Goal: Transaction & Acquisition: Purchase product/service

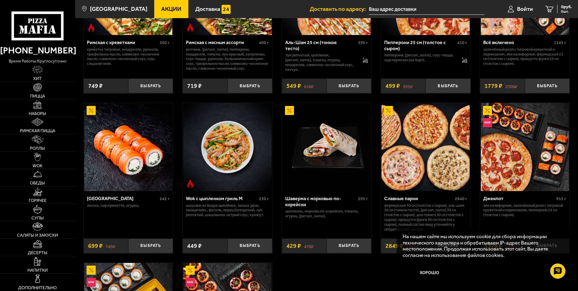
scroll to position [302, 0]
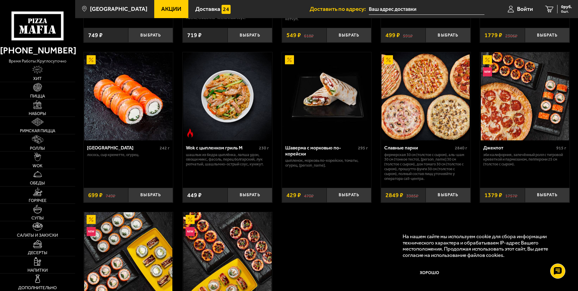
click at [427, 115] on img at bounding box center [425, 96] width 88 height 88
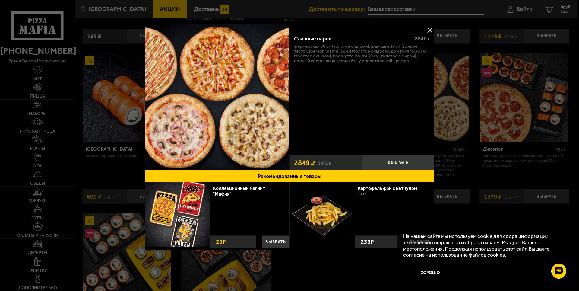
click at [437, 27] on div at bounding box center [289, 145] width 579 height 291
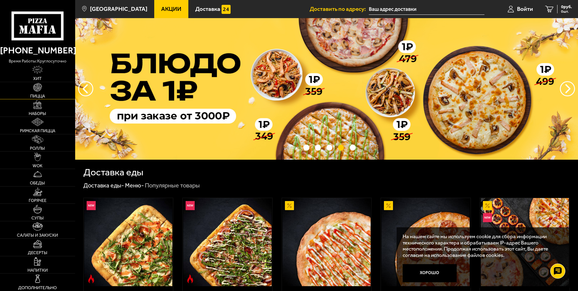
click at [34, 89] on img at bounding box center [37, 87] width 8 height 8
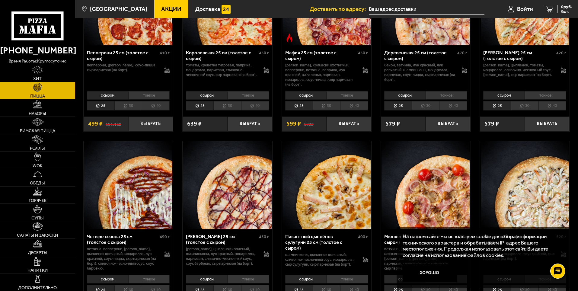
scroll to position [996, 0]
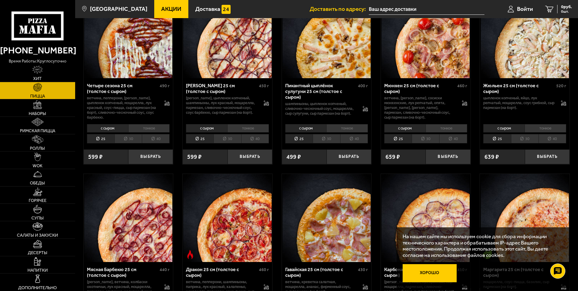
click at [446, 272] on button "Хорошо" at bounding box center [429, 273] width 54 height 18
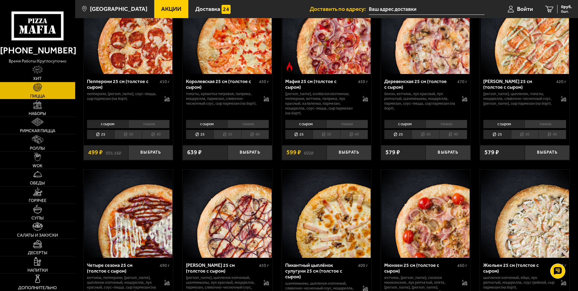
scroll to position [815, 0]
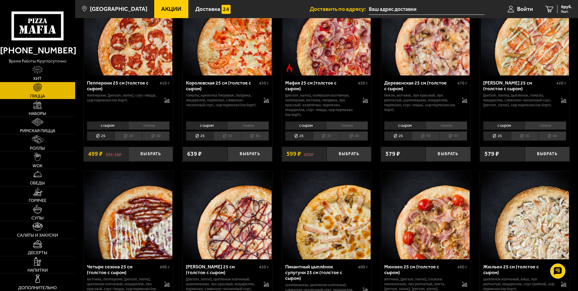
click at [346, 130] on li "тонкое" at bounding box center [347, 125] width 42 height 8
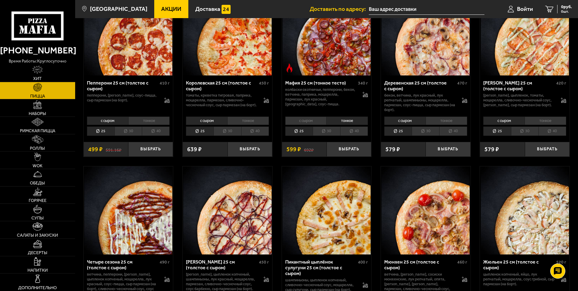
click at [312, 125] on li "с сыром" at bounding box center [305, 120] width 41 height 8
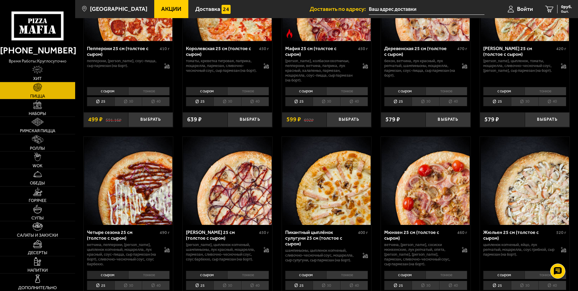
scroll to position [905, 0]
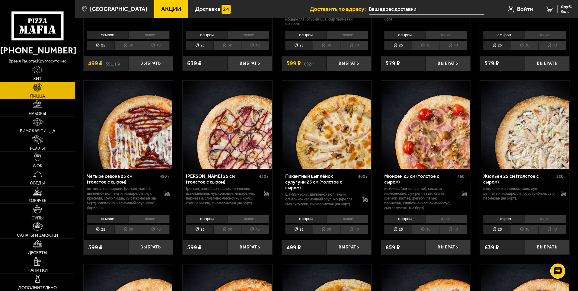
click at [430, 141] on img at bounding box center [425, 125] width 88 height 88
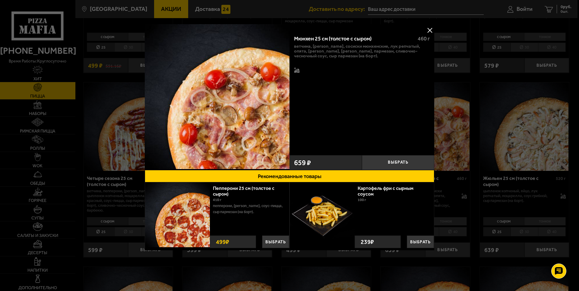
drag, startPoint x: 432, startPoint y: 31, endPoint x: 438, endPoint y: 90, distance: 59.1
click at [432, 31] on button at bounding box center [429, 30] width 9 height 9
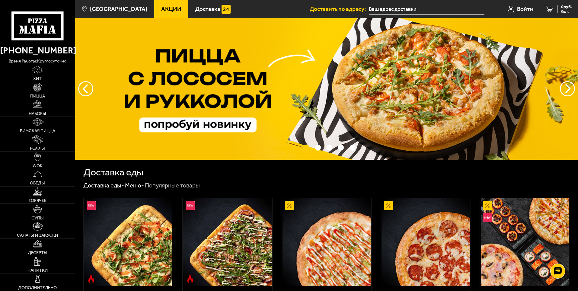
click at [425, 94] on img at bounding box center [326, 88] width 503 height 141
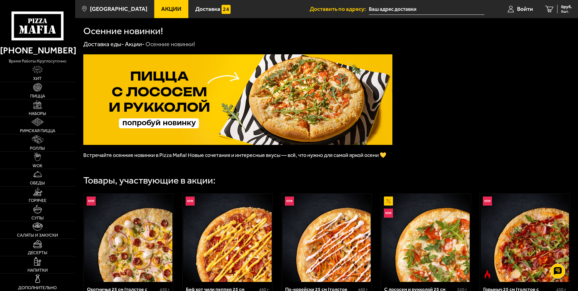
click at [223, 103] on img at bounding box center [237, 99] width 309 height 91
click at [155, 119] on img at bounding box center [237, 99] width 309 height 91
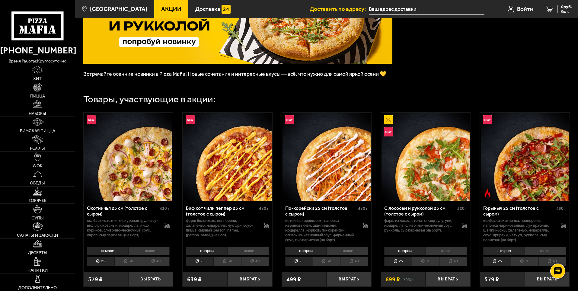
scroll to position [121, 0]
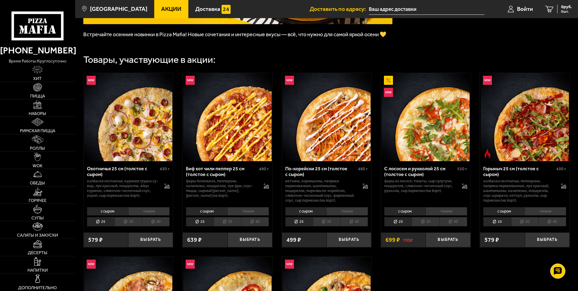
click at [428, 226] on li "30" at bounding box center [424, 221] width 27 height 9
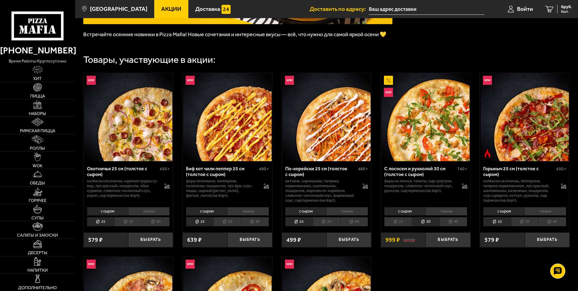
click at [453, 226] on li "40" at bounding box center [453, 221] width 28 height 9
click at [427, 226] on li "30" at bounding box center [424, 221] width 27 height 9
click at [456, 247] on button "Выбрать" at bounding box center [447, 239] width 45 height 15
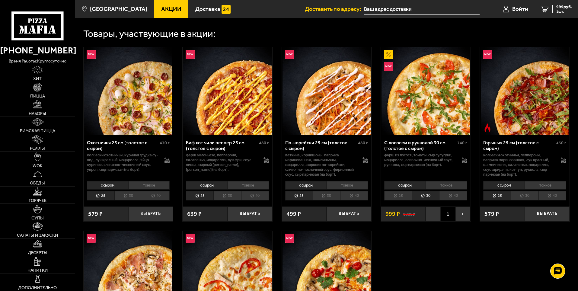
scroll to position [60, 0]
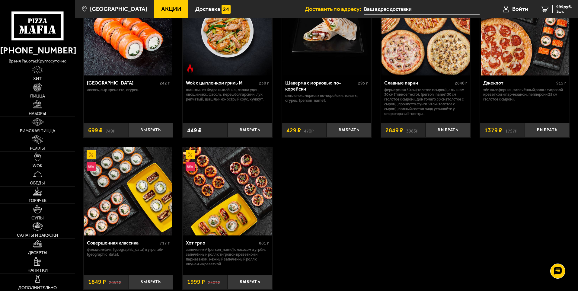
scroll to position [422, 0]
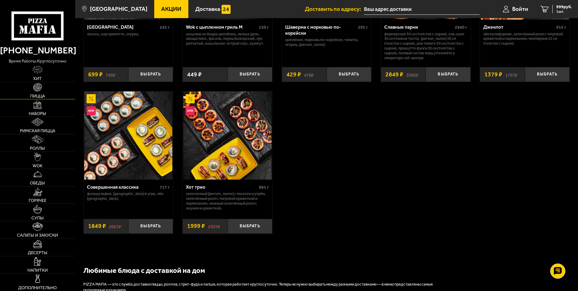
click at [39, 90] on img at bounding box center [37, 87] width 8 height 8
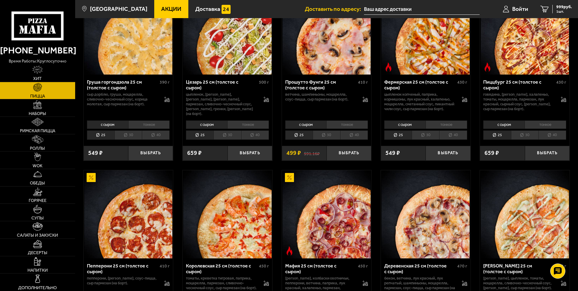
scroll to position [634, 0]
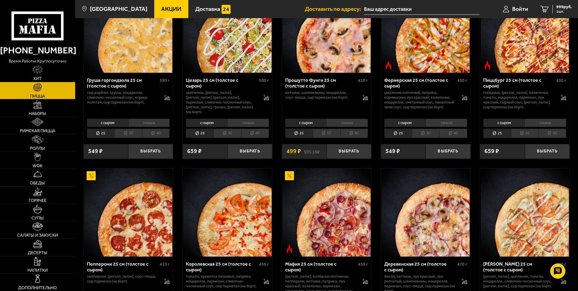
click at [521, 58] on img at bounding box center [525, 29] width 88 height 88
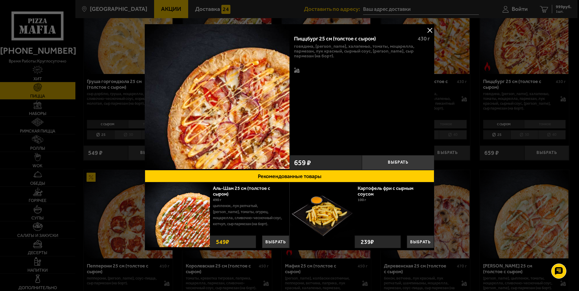
click at [428, 28] on button at bounding box center [429, 30] width 9 height 9
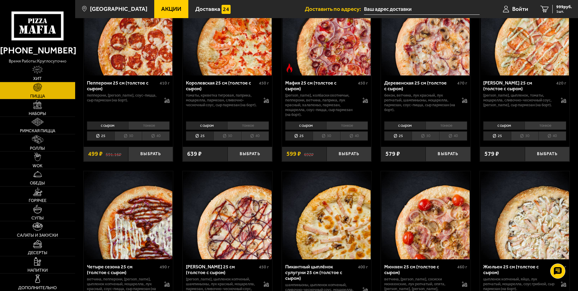
scroll to position [935, 0]
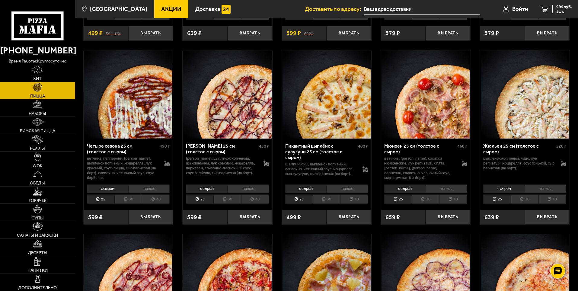
click at [434, 119] on img at bounding box center [425, 94] width 88 height 88
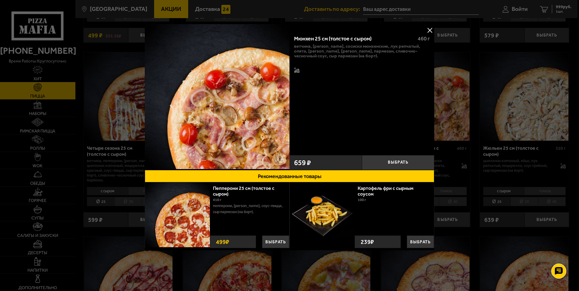
click at [430, 29] on button at bounding box center [429, 30] width 9 height 9
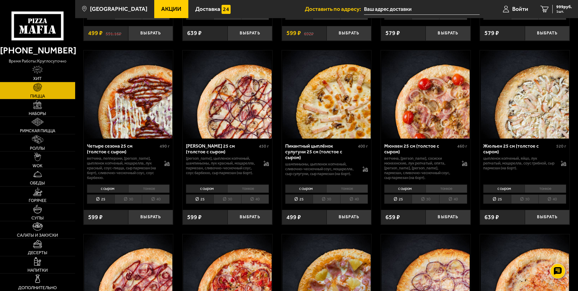
click at [427, 204] on li "30" at bounding box center [424, 198] width 27 height 9
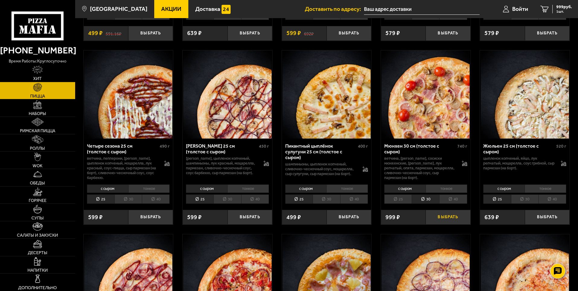
click at [452, 224] on button "Выбрать" at bounding box center [447, 217] width 45 height 15
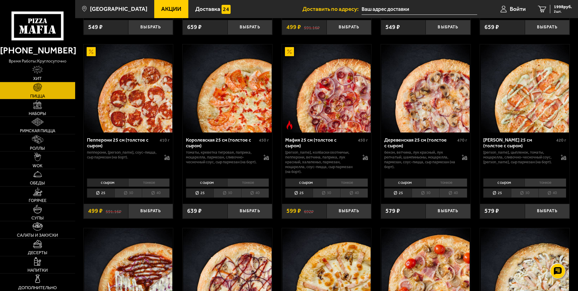
scroll to position [754, 0]
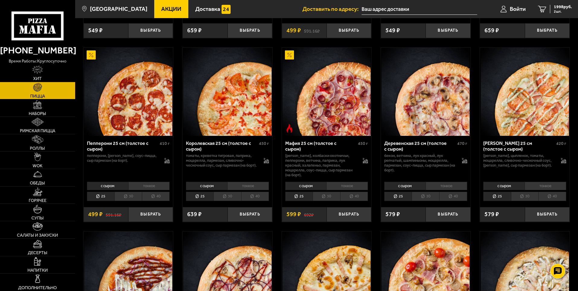
click at [531, 113] on img at bounding box center [525, 92] width 88 height 88
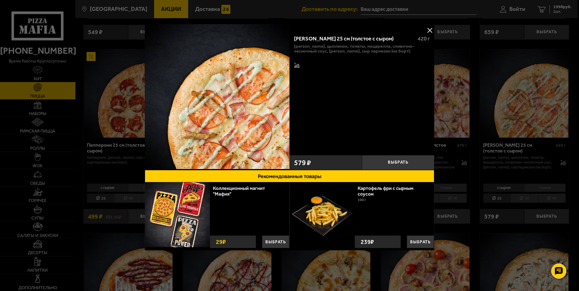
click at [430, 33] on button at bounding box center [429, 30] width 9 height 9
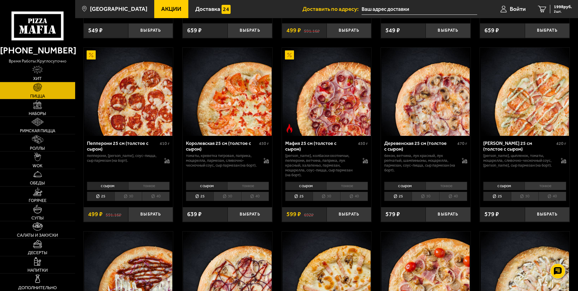
click at [524, 201] on li "30" at bounding box center [524, 196] width 27 height 9
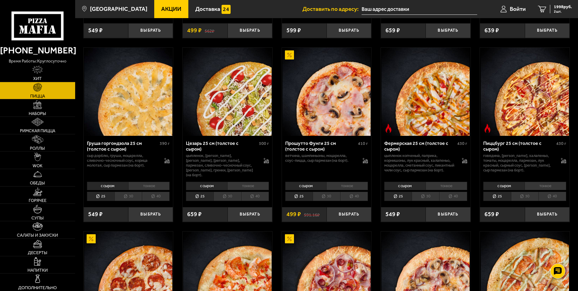
scroll to position [603, 0]
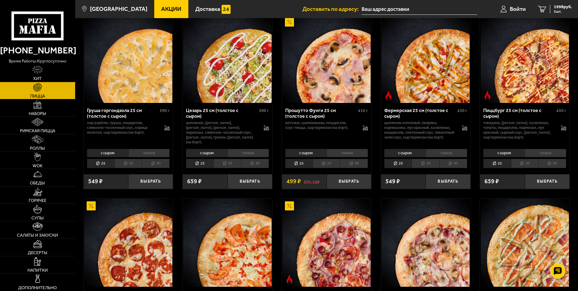
click at [521, 168] on li "30" at bounding box center [524, 163] width 27 height 9
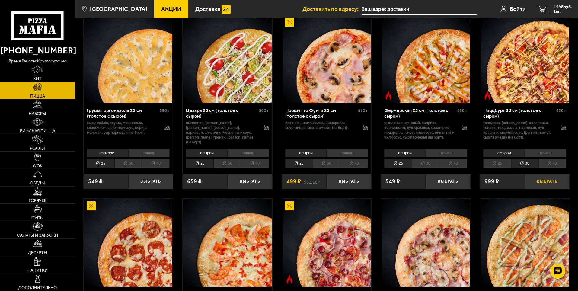
click at [544, 189] on button "Выбрать" at bounding box center [547, 181] width 45 height 15
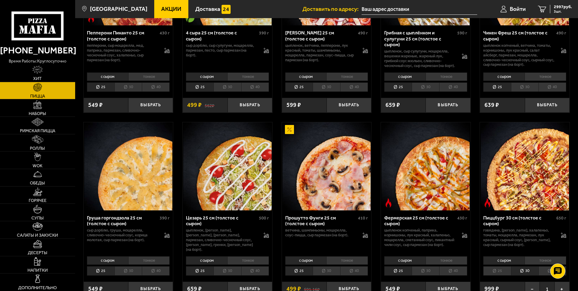
scroll to position [422, 0]
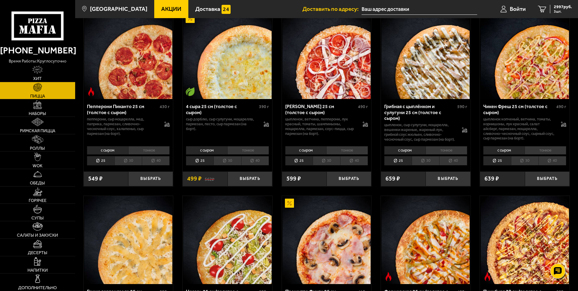
click at [161, 10] on span "Акции" at bounding box center [171, 9] width 20 height 6
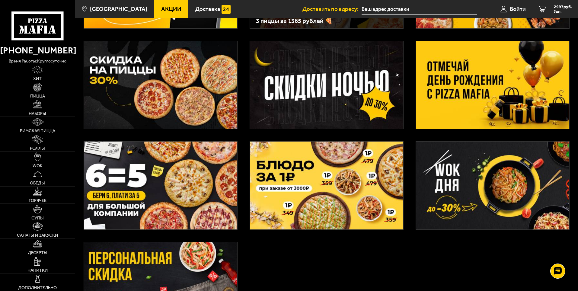
scroll to position [33, 0]
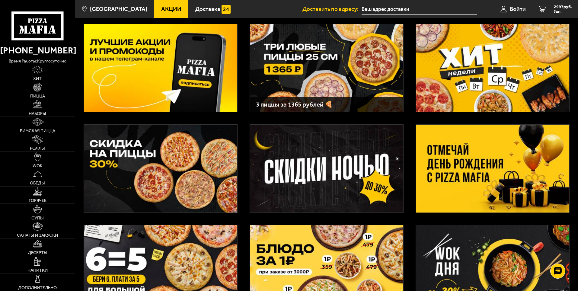
click at [341, 62] on img at bounding box center [326, 68] width 153 height 88
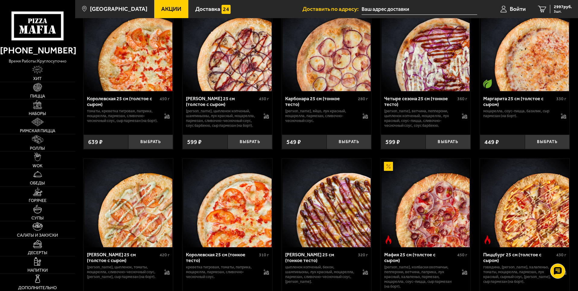
scroll to position [1423, 0]
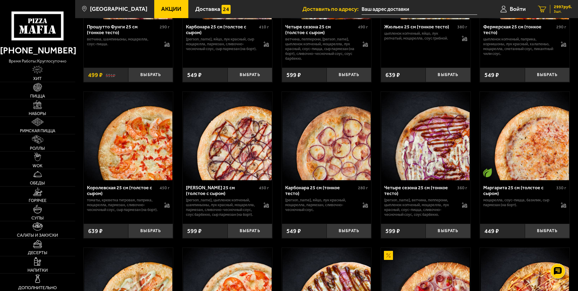
click at [561, 10] on span "3 шт." at bounding box center [563, 12] width 18 height 4
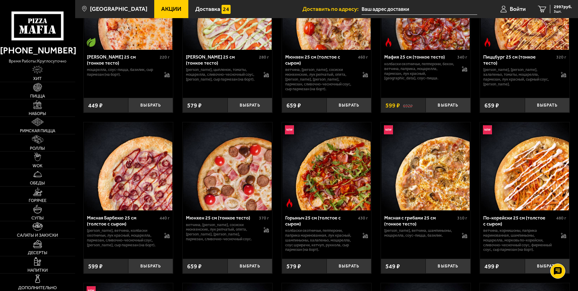
scroll to position [1871, 0]
click at [353, 112] on button "Выбрать" at bounding box center [348, 104] width 45 height 15
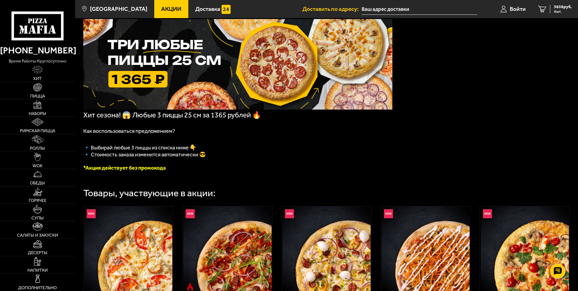
scroll to position [0, 0]
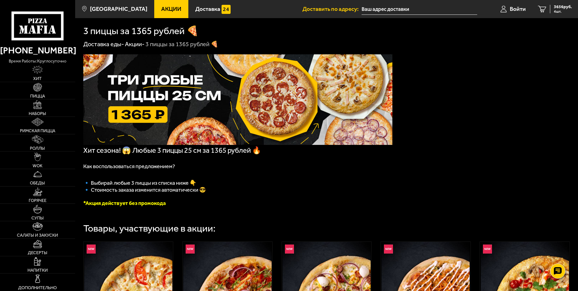
click at [261, 150] on span "Хит сезона! 😱 Любые 3 пиццы 25 см за 1365 рублей 🔥" at bounding box center [172, 150] width 178 height 8
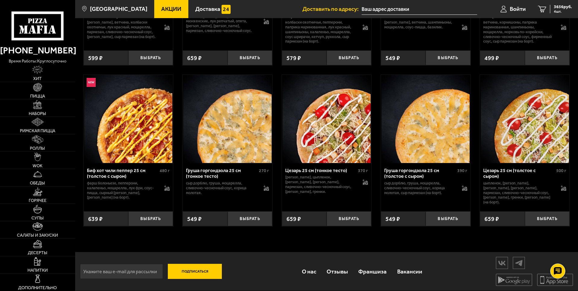
scroll to position [2087, 0]
click at [157, 226] on button "Выбрать" at bounding box center [150, 218] width 45 height 15
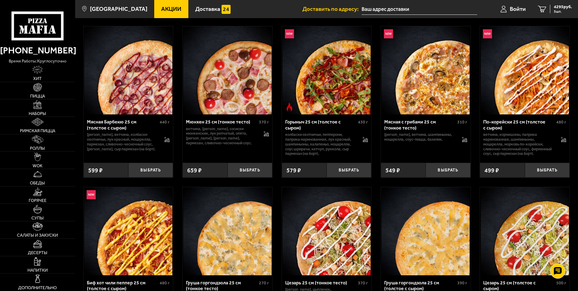
scroll to position [1846, 0]
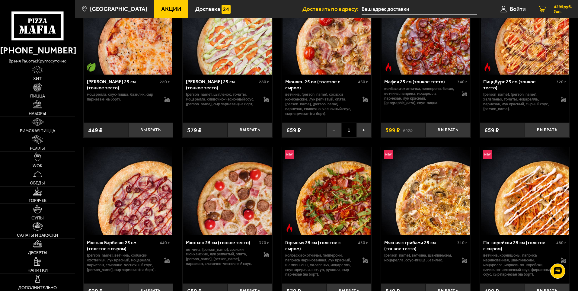
click at [567, 5] on span "4295 руб." at bounding box center [563, 7] width 18 height 4
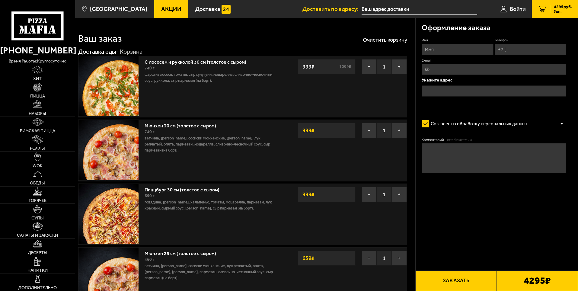
click at [222, 62] on link "С лососем и рукколой 30 см (толстое с сыром)" at bounding box center [199, 61] width 108 height 8
click at [196, 189] on link "Пиццбург 30 см (толстое с сыром)" at bounding box center [185, 189] width 81 height 8
click at [119, 210] on img at bounding box center [108, 214] width 60 height 60
click at [181, 189] on link "Пиццбург 30 см (толстое с сыром)" at bounding box center [185, 189] width 81 height 8
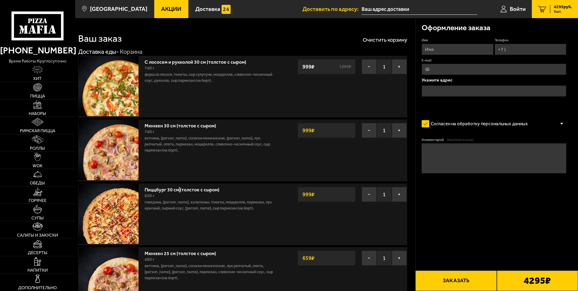
click at [181, 189] on link "Пиццбург 30 см (толстое с сыром)" at bounding box center [185, 189] width 81 height 8
click at [297, 217] on div "Пиццбург 30 см (толстое с сыром) 650 г говядина, бекон жареный, халапеньо, тома…" at bounding box center [242, 214] width 329 height 62
drag, startPoint x: 232, startPoint y: 208, endPoint x: 226, endPoint y: 211, distance: 6.4
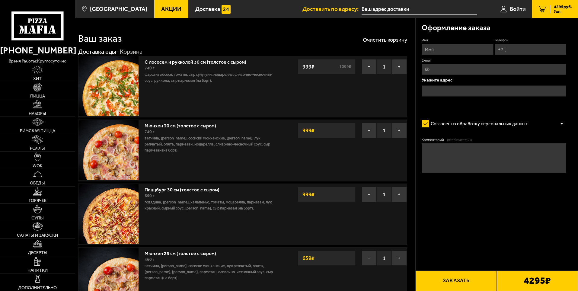
click at [230, 210] on p "говядина, [PERSON_NAME], халапеньо, томаты, моцарелла, пармезан, лук красный, с…" at bounding box center [212, 205] width 134 height 12
click at [195, 190] on link "Пиццбург 30 см (толстое с сыром)" at bounding box center [185, 189] width 81 height 8
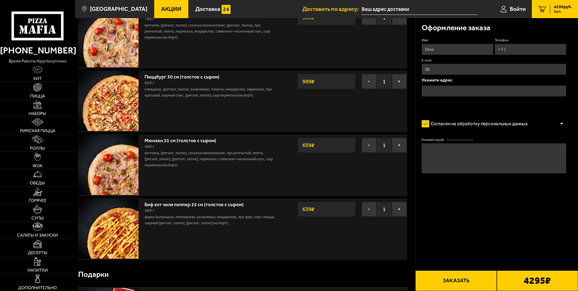
scroll to position [121, 0]
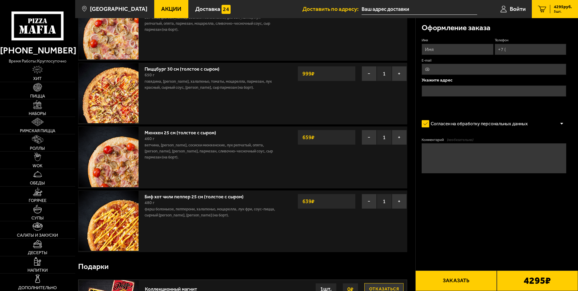
click at [193, 67] on link "Пиццбург 30 см (толстое с сыром)" at bounding box center [185, 68] width 81 height 8
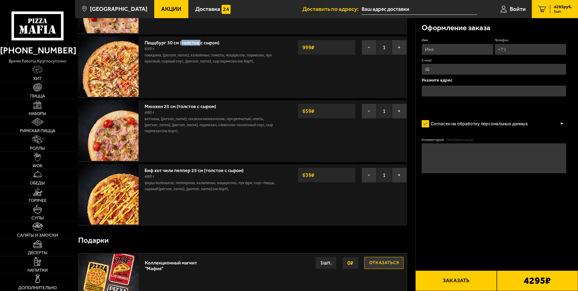
scroll to position [211, 0]
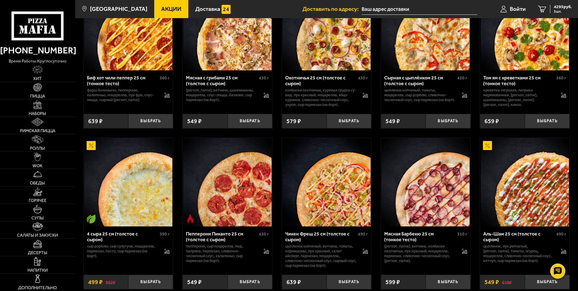
scroll to position [423, 0]
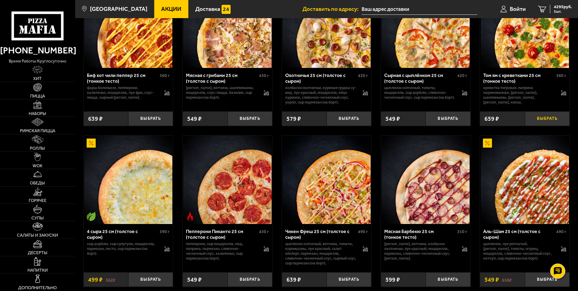
click at [544, 121] on button "Выбрать" at bounding box center [547, 118] width 45 height 15
click at [562, 8] on span "4362 руб." at bounding box center [563, 7] width 18 height 4
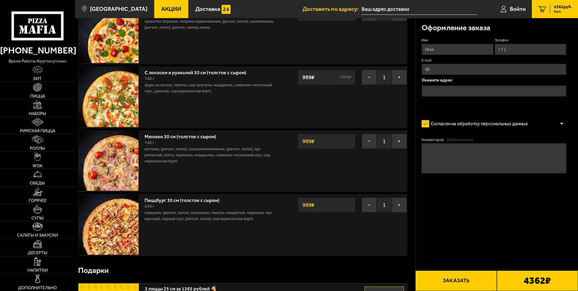
scroll to position [181, 0]
click at [367, 76] on button "−" at bounding box center [368, 76] width 15 height 15
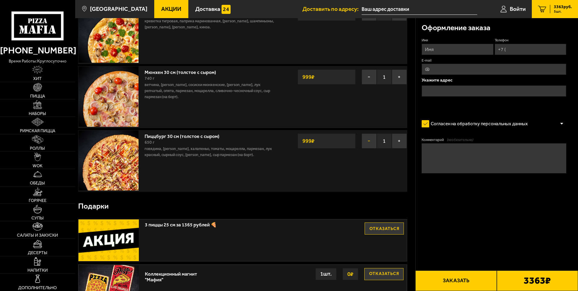
click at [370, 143] on button "−" at bounding box center [368, 140] width 15 height 15
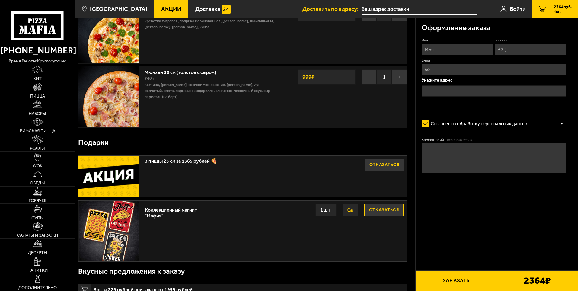
click at [368, 80] on button "−" at bounding box center [368, 76] width 15 height 15
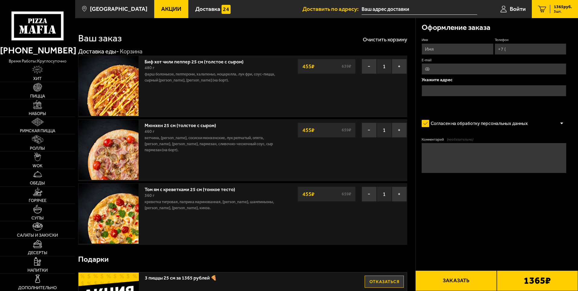
scroll to position [0, 0]
click at [38, 91] on img at bounding box center [37, 87] width 8 height 8
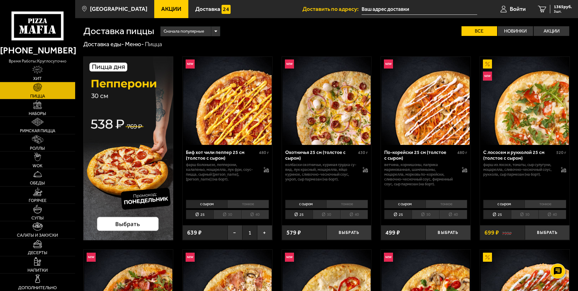
click at [497, 215] on li "25" at bounding box center [496, 214] width 27 height 9
click at [543, 234] on button "Выбрать" at bounding box center [547, 232] width 45 height 15
click at [561, 10] on span "4 шт." at bounding box center [563, 12] width 18 height 4
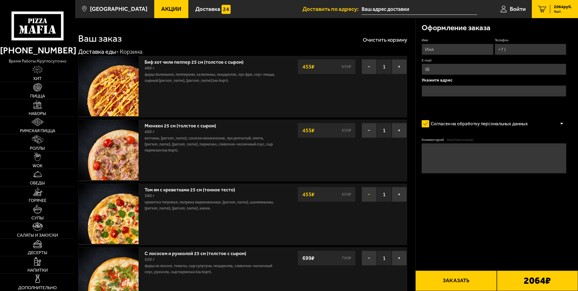
click at [370, 195] on button "−" at bounding box center [368, 194] width 15 height 15
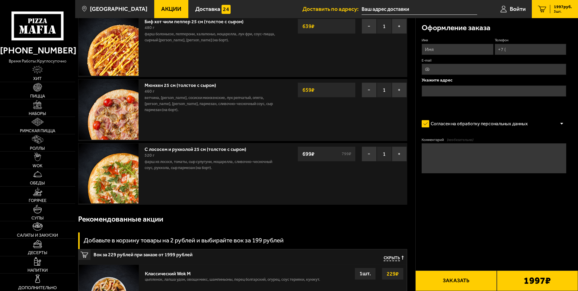
scroll to position [30, 0]
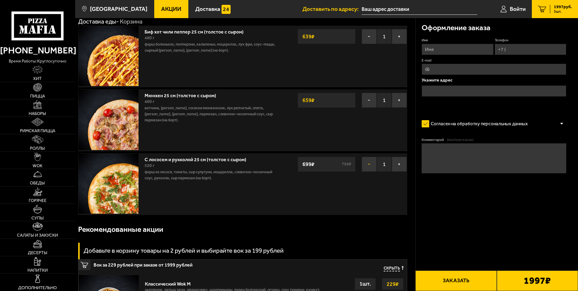
click at [367, 166] on button "−" at bounding box center [368, 164] width 15 height 15
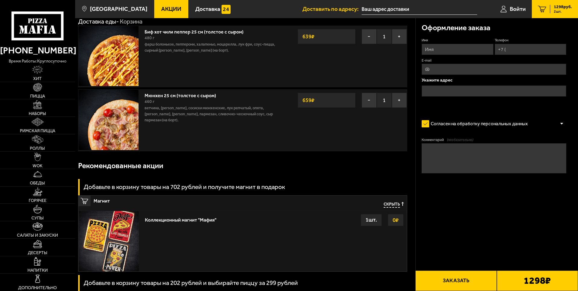
scroll to position [0, 0]
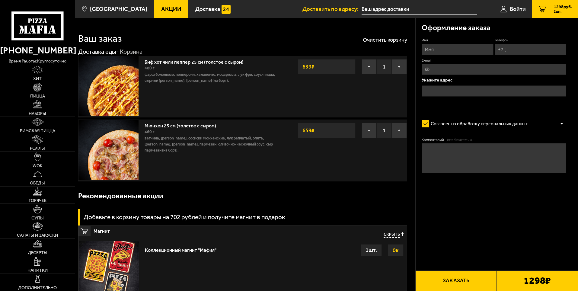
click at [37, 93] on link "Пицца" at bounding box center [37, 90] width 75 height 17
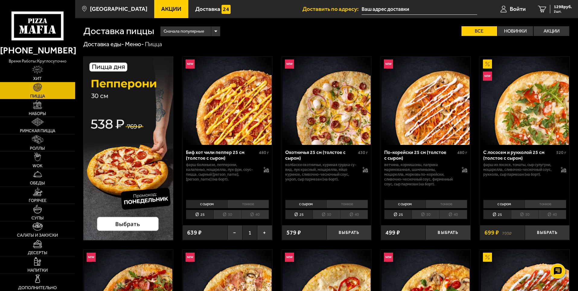
click at [165, 10] on span "Акции" at bounding box center [171, 9] width 20 height 6
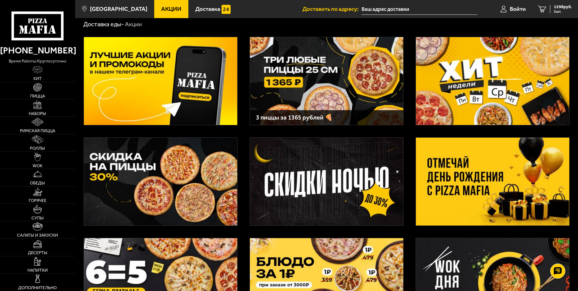
scroll to position [30, 0]
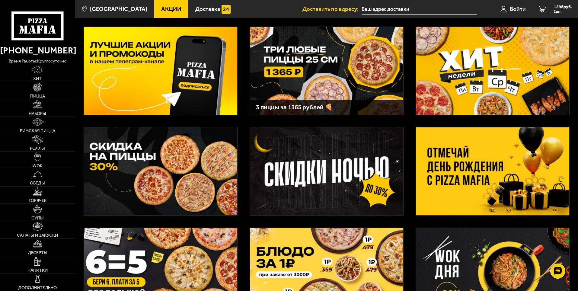
click at [500, 160] on img at bounding box center [492, 171] width 153 height 88
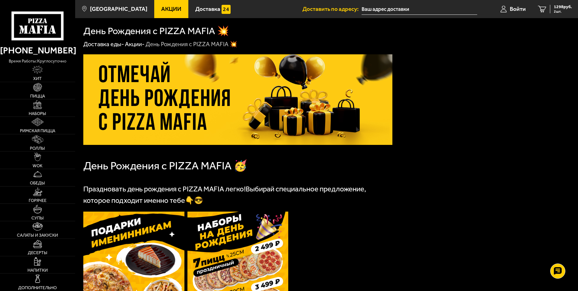
click at [163, 12] on link "Акции" at bounding box center [171, 9] width 34 height 18
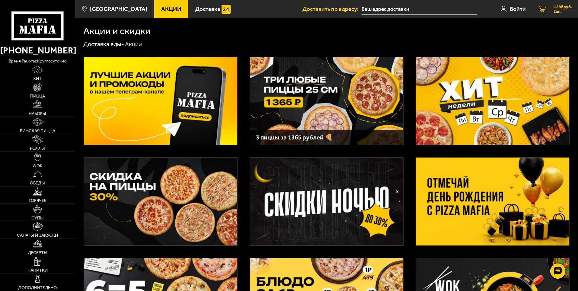
click at [564, 7] on span "1298 руб." at bounding box center [563, 7] width 18 height 4
click at [337, 76] on img at bounding box center [326, 101] width 153 height 88
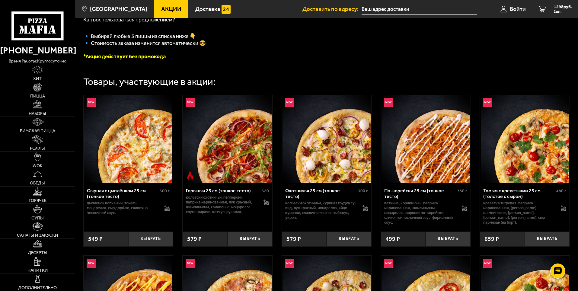
scroll to position [151, 0]
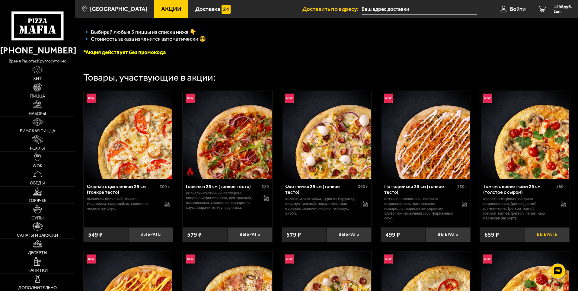
click at [551, 235] on button "Выбрать" at bounding box center [547, 234] width 45 height 15
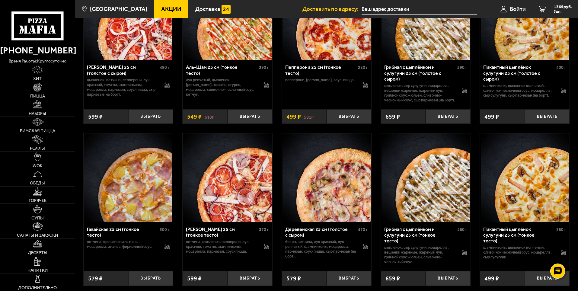
scroll to position [905, 0]
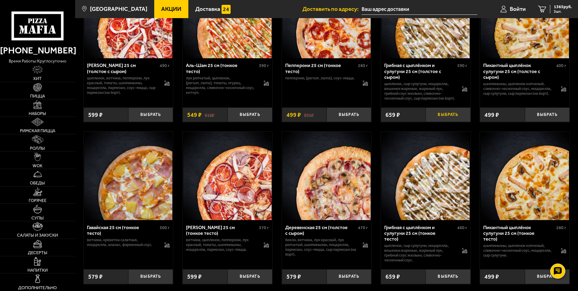
click at [447, 122] on button "Выбрать" at bounding box center [447, 114] width 45 height 15
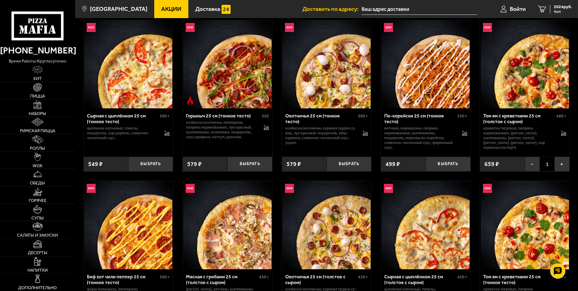
scroll to position [211, 0]
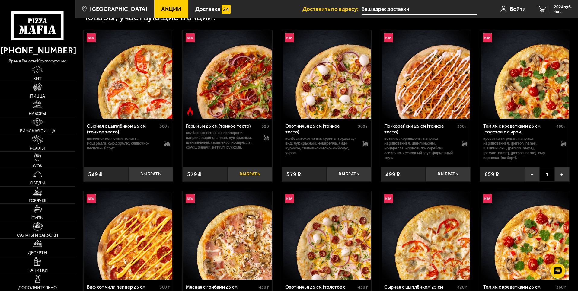
click at [256, 175] on button "Выбрать" at bounding box center [249, 174] width 45 height 15
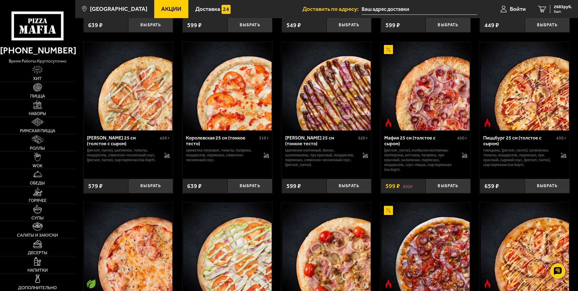
scroll to position [1659, 0]
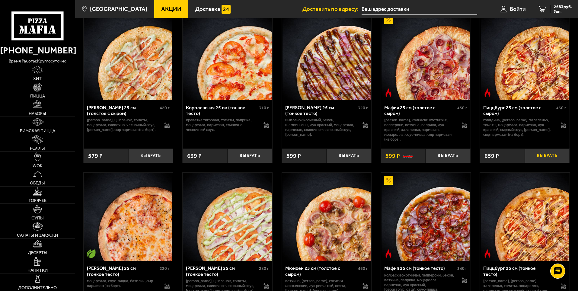
click at [548, 163] on button "Выбрать" at bounding box center [547, 155] width 45 height 15
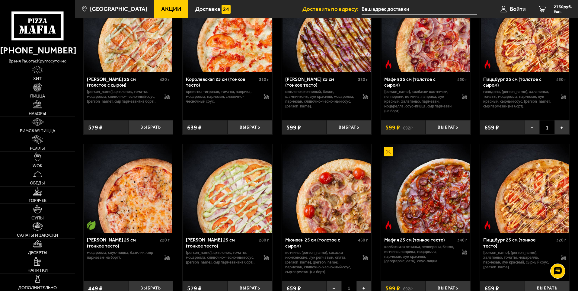
scroll to position [1720, 0]
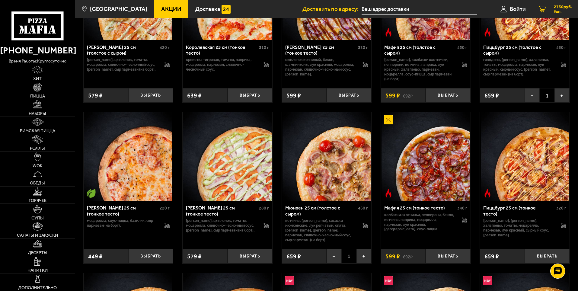
click at [561, 10] on span "6 шт." at bounding box center [563, 12] width 18 height 4
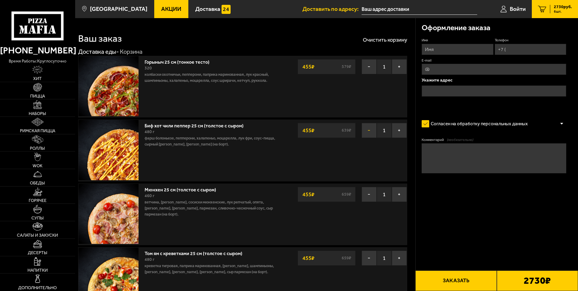
click at [367, 131] on button "−" at bounding box center [368, 130] width 15 height 15
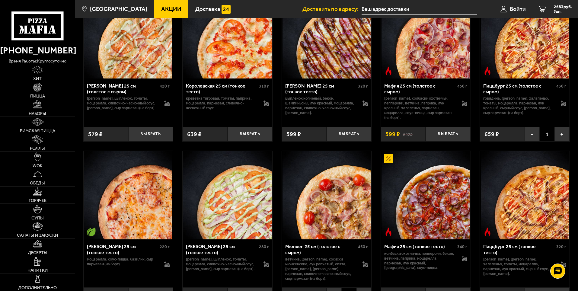
scroll to position [1695, 0]
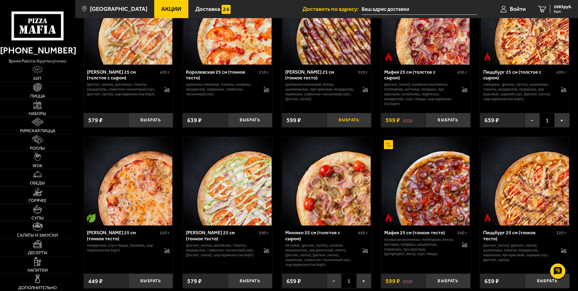
click at [347, 128] on button "Выбрать" at bounding box center [348, 120] width 45 height 15
click at [564, 6] on span "2730 руб." at bounding box center [563, 7] width 18 height 4
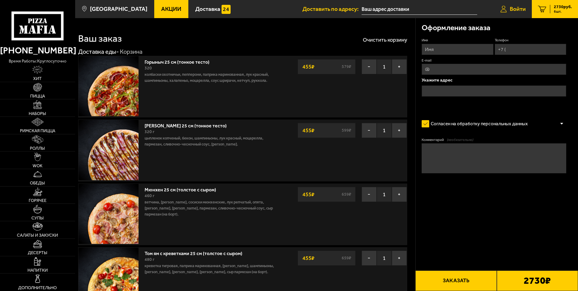
click at [504, 10] on icon at bounding box center [503, 9] width 6 height 7
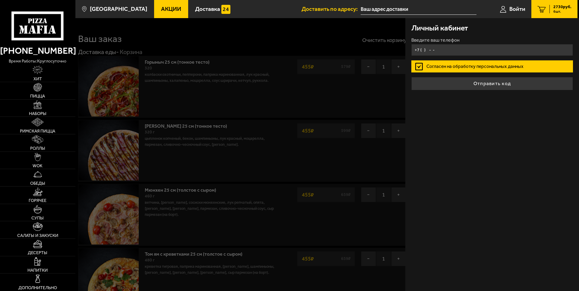
type input "[PHONE_NUMBER]"
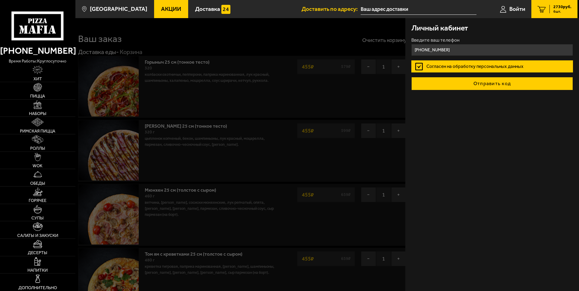
click at [507, 84] on button "Отправить код" at bounding box center [492, 83] width 162 height 13
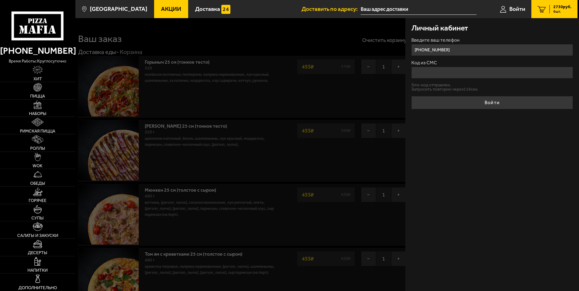
click at [447, 73] on input "Код из СМС" at bounding box center [492, 73] width 162 height 12
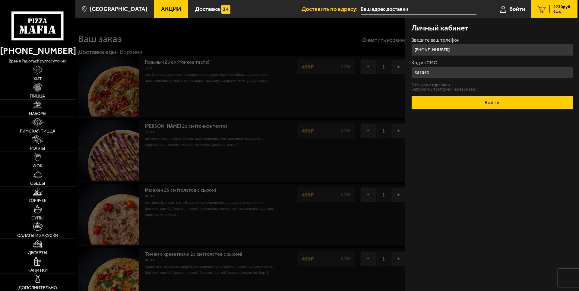
type input "351562"
click at [461, 99] on button "Войти" at bounding box center [492, 102] width 162 height 13
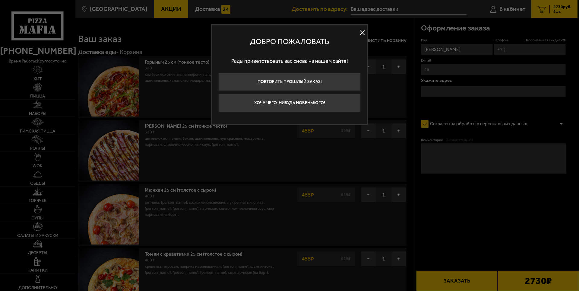
type input "[PHONE_NUMBER]"
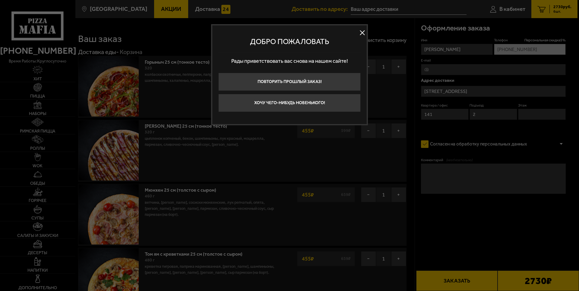
type input "[STREET_ADDRESS]"
click at [312, 105] on button "Хочу чего-нибудь новенького!" at bounding box center [289, 103] width 142 height 18
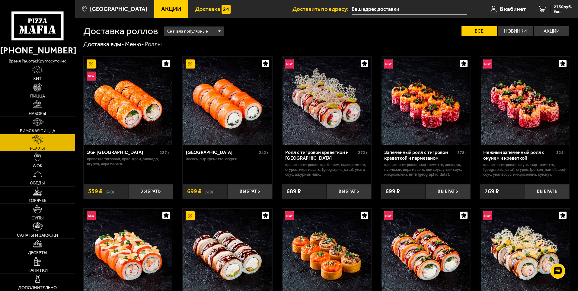
click at [203, 6] on span "Доставка" at bounding box center [207, 9] width 25 height 6
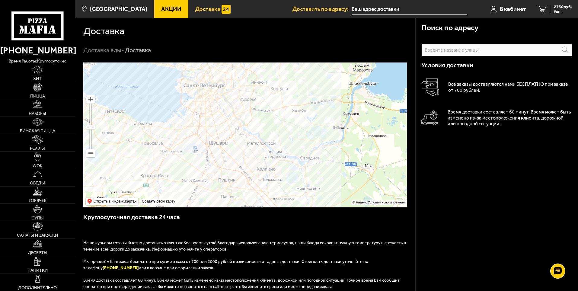
click at [443, 51] on input "text" at bounding box center [496, 50] width 151 height 12
click at [443, 47] on input "text" at bounding box center [496, 50] width 151 height 12
paste input "[STREET_ADDRESS]"
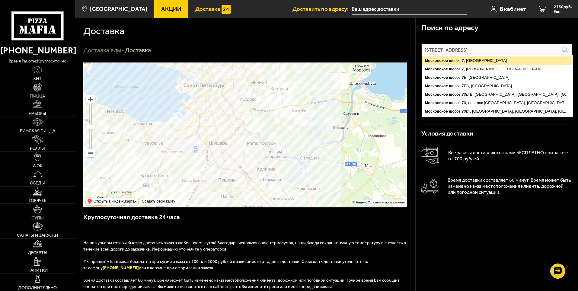
click at [490, 59] on ymaps "[STREET_ADDRESS]" at bounding box center [497, 60] width 151 height 8
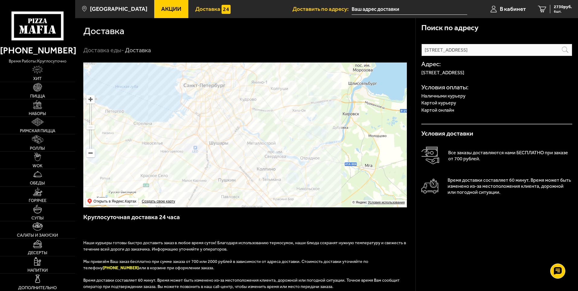
click at [439, 104] on p "Картой курьеру" at bounding box center [496, 102] width 151 height 5
click at [439, 110] on p "Картой онлайн" at bounding box center [496, 110] width 151 height 5
click at [481, 52] on input "[STREET_ADDRESS]" at bounding box center [496, 50] width 151 height 12
click at [493, 50] on input "[STREET_ADDRESS]" at bounding box center [496, 50] width 151 height 12
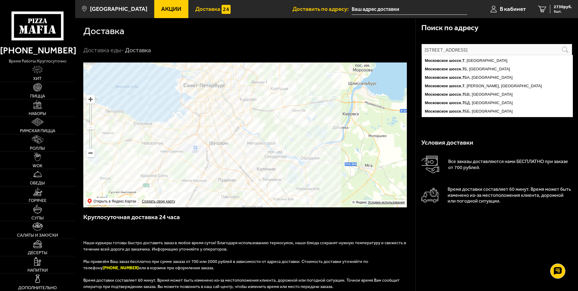
paste input "Торговый центр "Торговый Двор""
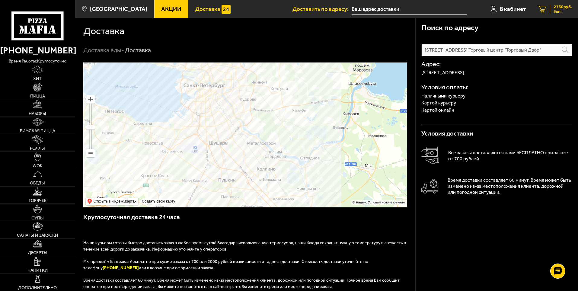
type input "[STREET_ADDRESS] Торговый центр "Торговый Двор""
click at [543, 11] on icon "6" at bounding box center [542, 9] width 8 height 7
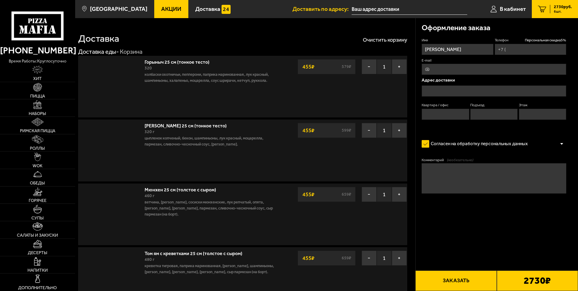
type input "[PHONE_NUMBER]"
type input "[STREET_ADDRESS]"
type input "141"
type input "2"
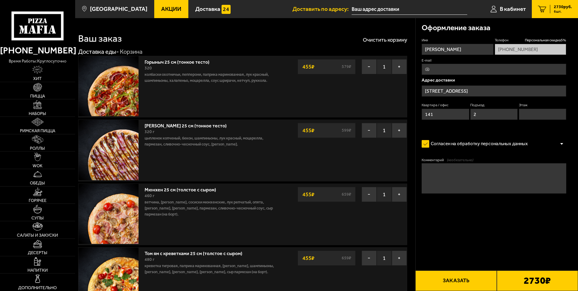
type input "[STREET_ADDRESS]"
click at [444, 91] on input "[STREET_ADDRESS]" at bounding box center [493, 90] width 145 height 11
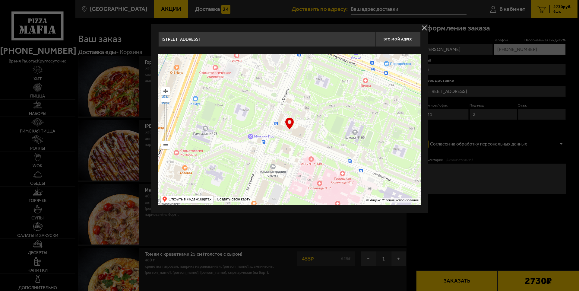
drag, startPoint x: 207, startPoint y: 38, endPoint x: 151, endPoint y: 42, distance: 56.9
paste input "[STREET_ADDRESS]"
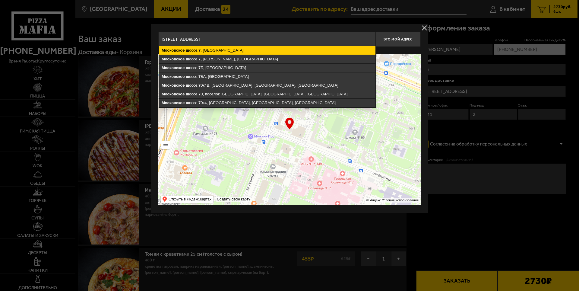
click at [236, 51] on ymaps "[STREET_ADDRESS]" at bounding box center [267, 50] width 217 height 8
type input "[STREET_ADDRESS]"
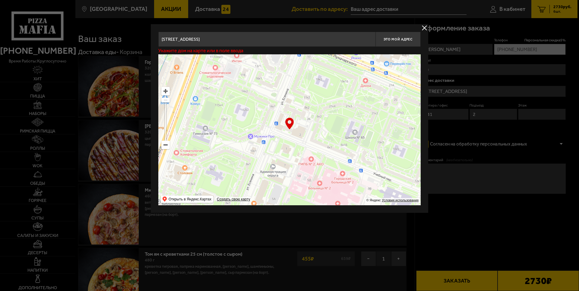
type input "[STREET_ADDRESS]"
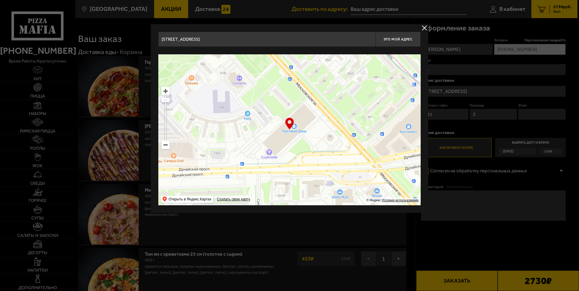
click at [273, 37] on input "[STREET_ADDRESS]" at bounding box center [266, 39] width 217 height 15
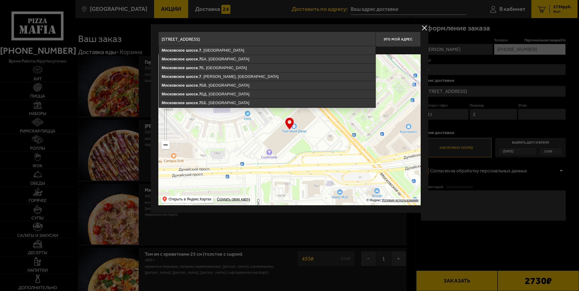
paste input "Торговый центр "Торговый Двор""
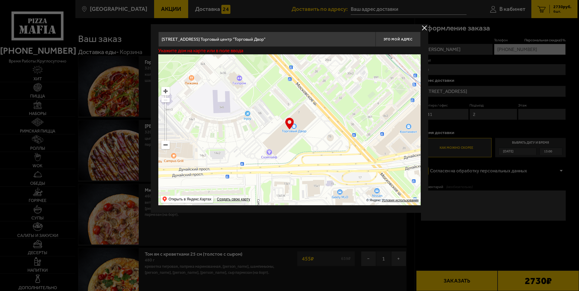
type input "[STREET_ADDRESS] Торговый центр "Торговый Двор""
click at [296, 128] on ymaps at bounding box center [289, 129] width 262 height 151
click at [276, 239] on div at bounding box center [289, 145] width 579 height 291
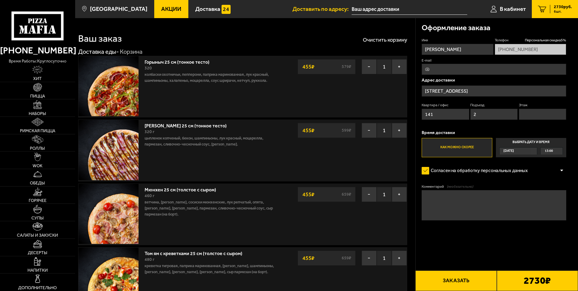
click at [484, 88] on input "[STREET_ADDRESS]" at bounding box center [493, 90] width 145 height 11
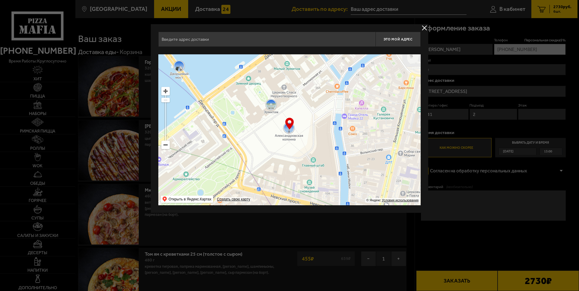
drag, startPoint x: 423, startPoint y: 26, endPoint x: 431, endPoint y: 42, distance: 17.5
click at [423, 26] on button "delivery type" at bounding box center [425, 28] width 8 height 8
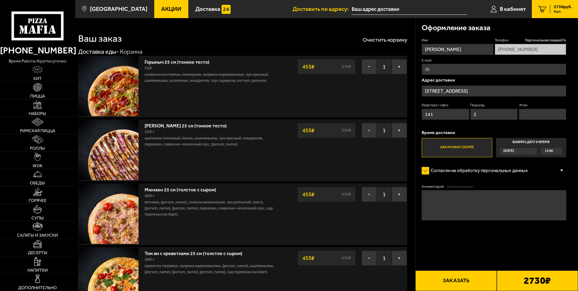
click at [484, 91] on input "[STREET_ADDRESS]" at bounding box center [493, 90] width 145 height 11
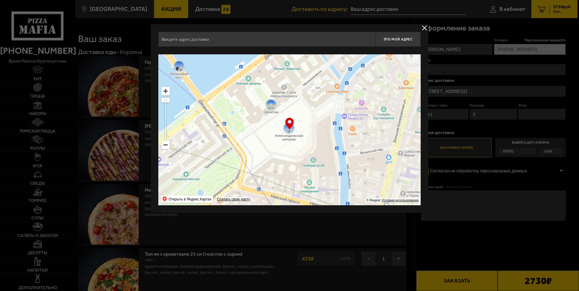
click at [422, 25] on button "delivery type" at bounding box center [425, 28] width 8 height 8
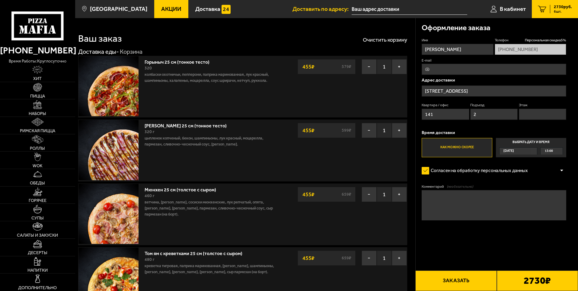
drag, startPoint x: 447, startPoint y: 116, endPoint x: 414, endPoint y: 116, distance: 33.2
drag, startPoint x: 474, startPoint y: 114, endPoint x: 461, endPoint y: 115, distance: 12.8
click at [461, 115] on div "Квартира / офис Подъезд 2 Этаж" at bounding box center [493, 113] width 145 height 20
click at [483, 90] on input "[STREET_ADDRESS]" at bounding box center [493, 90] width 145 height 11
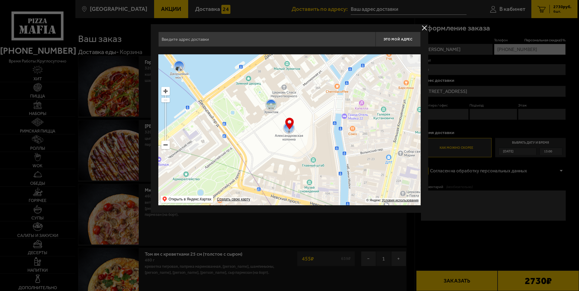
click at [211, 39] on input "text" at bounding box center [266, 39] width 217 height 15
paste input "[STREET_ADDRESS]"
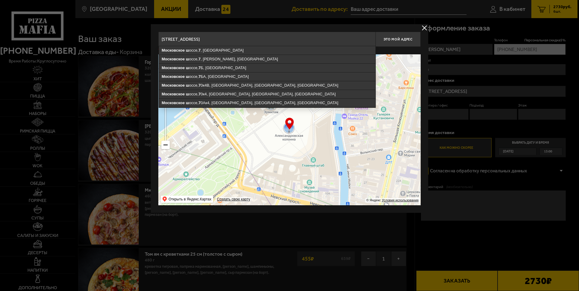
paste input "Торговый центр "Торговый Двор""
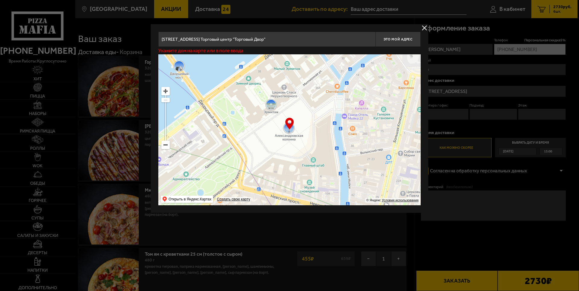
drag, startPoint x: 273, startPoint y: 39, endPoint x: 197, endPoint y: 40, distance: 76.3
click at [197, 40] on input "[STREET_ADDRESS] Торговый центр "Торговый Двор"" at bounding box center [266, 39] width 217 height 15
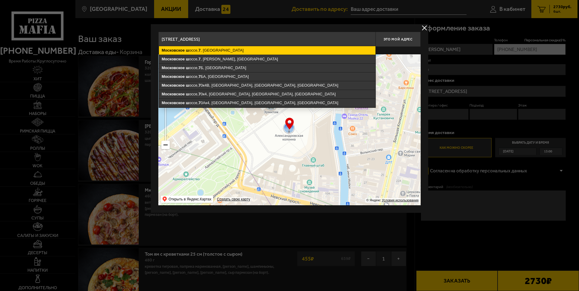
click at [227, 49] on ymaps "[STREET_ADDRESS]" at bounding box center [267, 50] width 217 height 8
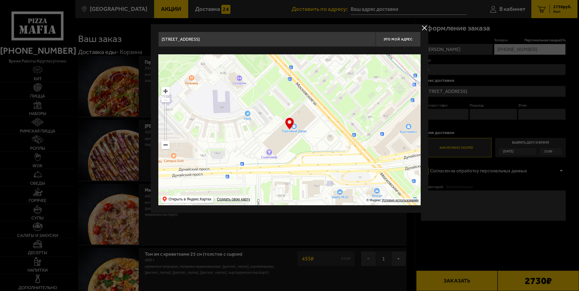
click at [242, 39] on input "[STREET_ADDRESS]" at bounding box center [266, 39] width 217 height 15
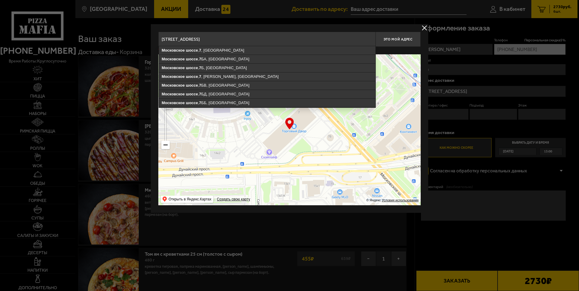
paste input "Торговый центр "Торговый Двор""
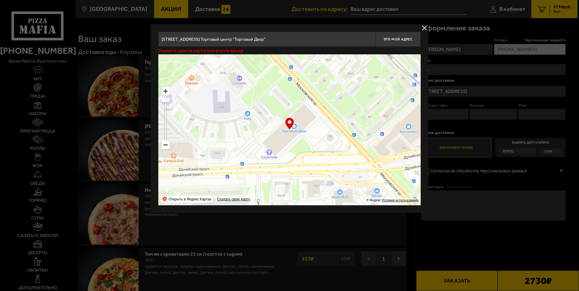
click at [288, 121] on div "… © Яндекс Условия использования Открыть в Яндекс.Картах Создать свою карту" at bounding box center [289, 129] width 262 height 151
click at [166, 92] on ymaps at bounding box center [166, 91] width 8 height 8
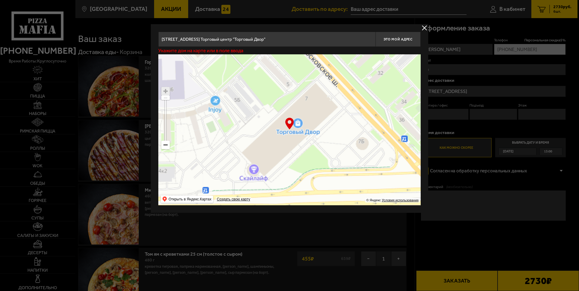
click at [166, 92] on ymaps at bounding box center [166, 91] width 8 height 8
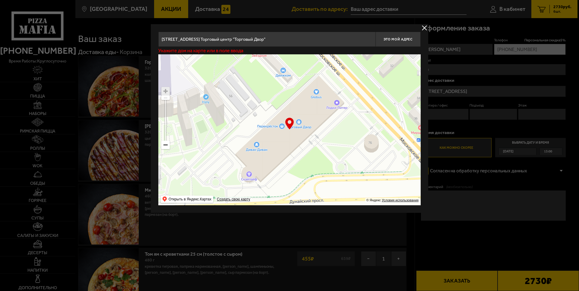
click at [301, 124] on ymaps at bounding box center [289, 129] width 262 height 151
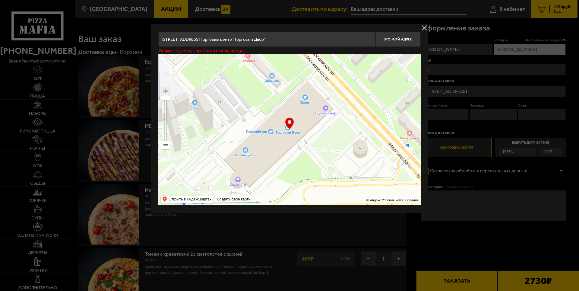
type input "[STREET_ADDRESS]"
click at [378, 73] on ymaps at bounding box center [289, 129] width 262 height 151
click at [292, 126] on div "… © Яндекс Условия использования Открыть в Яндекс.Картах Создать свою карту" at bounding box center [289, 129] width 262 height 151
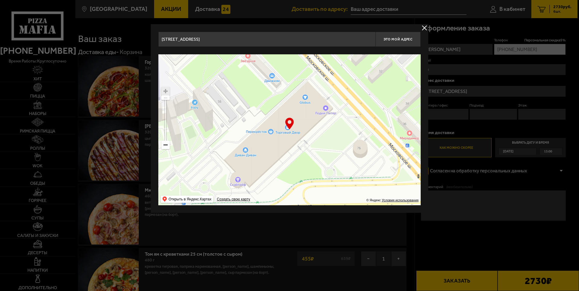
click at [288, 123] on div "… © Яндекс Условия использования Открыть в Яндекс.Картах Создать свою карту" at bounding box center [289, 129] width 262 height 151
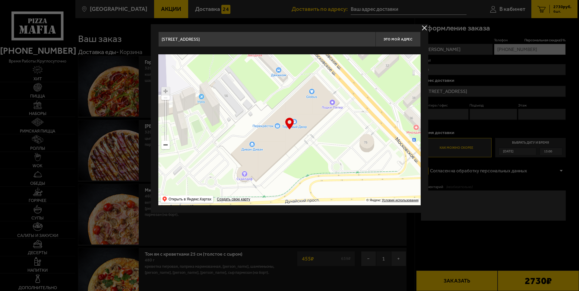
drag, startPoint x: 280, startPoint y: 144, endPoint x: 287, endPoint y: 138, distance: 9.8
click at [287, 138] on ymaps at bounding box center [289, 129] width 262 height 151
click at [291, 125] on div "… © Яндекс Условия использования Открыть в Яндекс.Картах Создать свою карту" at bounding box center [289, 129] width 262 height 151
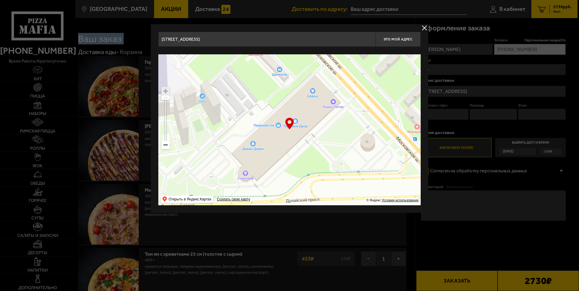
click at [298, 123] on ymaps at bounding box center [289, 129] width 262 height 151
click at [258, 141] on ymaps at bounding box center [289, 129] width 262 height 151
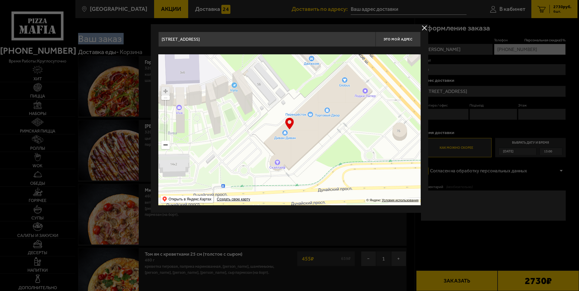
click at [424, 28] on button "delivery type" at bounding box center [425, 28] width 8 height 8
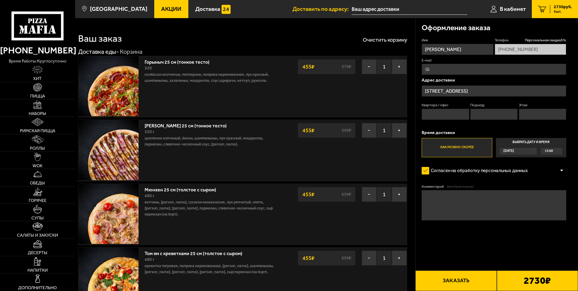
click at [487, 91] on input "[STREET_ADDRESS]" at bounding box center [493, 90] width 145 height 11
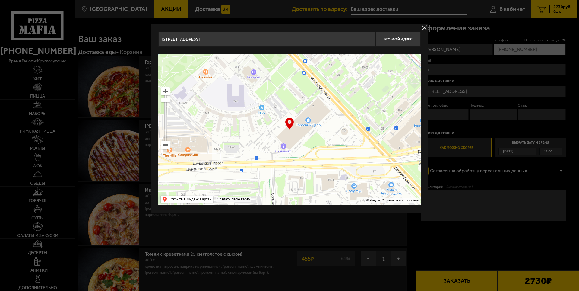
click at [427, 28] on button "delivery type" at bounding box center [425, 28] width 8 height 8
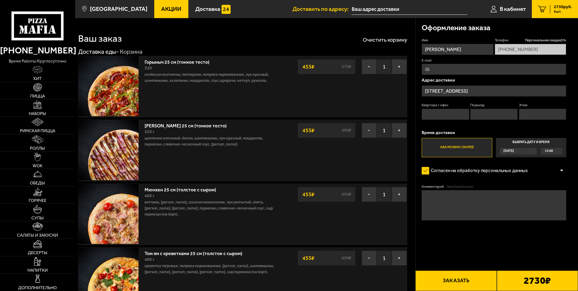
click at [443, 115] on input "Квартира / офис" at bounding box center [444, 114] width 47 height 11
type input "14"
click at [532, 112] on input "Этаж" at bounding box center [542, 114] width 47 height 11
type input "1"
click at [489, 90] on input "[STREET_ADDRESS]" at bounding box center [493, 90] width 145 height 11
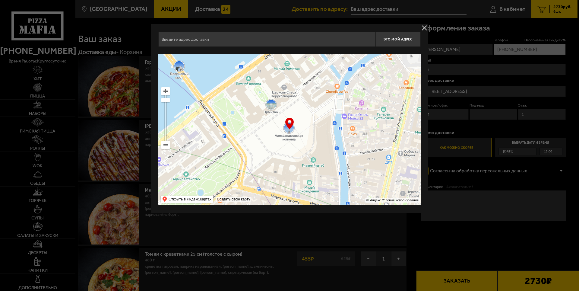
type input "[STREET_ADDRESS]"
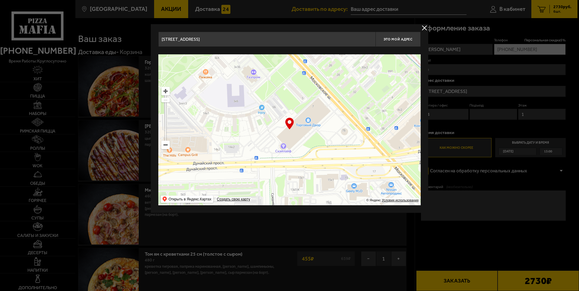
click at [306, 126] on ymaps at bounding box center [289, 129] width 262 height 151
click at [426, 27] on button "delivery type" at bounding box center [425, 28] width 8 height 8
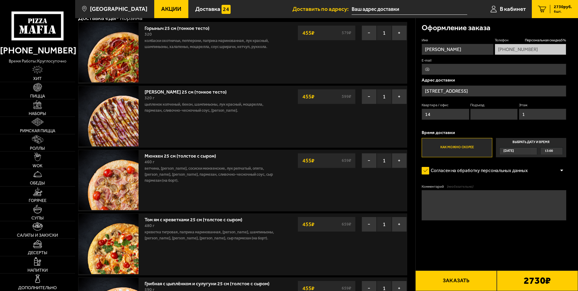
scroll to position [60, 0]
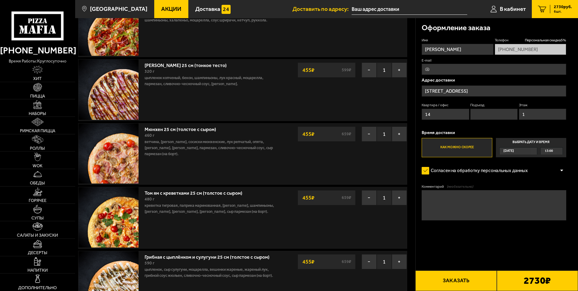
click at [458, 278] on button "Заказать" at bounding box center [455, 280] width 81 height 21
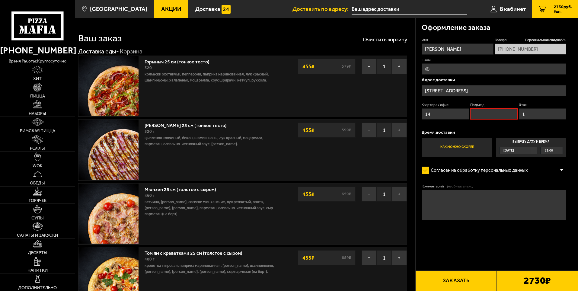
scroll to position [0, 0]
click at [467, 281] on button "Заказать" at bounding box center [455, 280] width 81 height 21
click at [563, 169] on div at bounding box center [561, 170] width 9 height 5
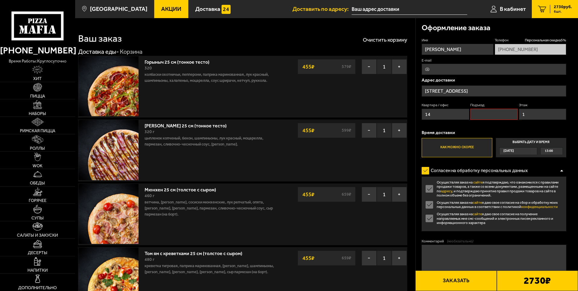
click at [563, 169] on div at bounding box center [561, 170] width 9 height 5
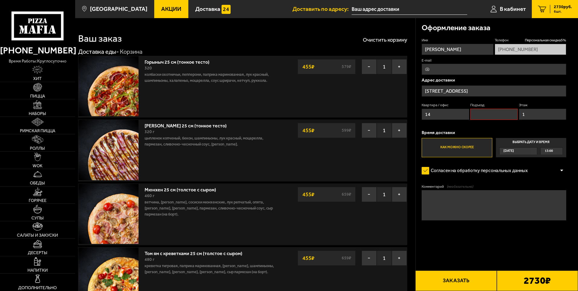
click at [482, 113] on input "Подъезд" at bounding box center [493, 114] width 47 height 11
type input "1"
click at [464, 283] on button "Заказать" at bounding box center [455, 280] width 81 height 21
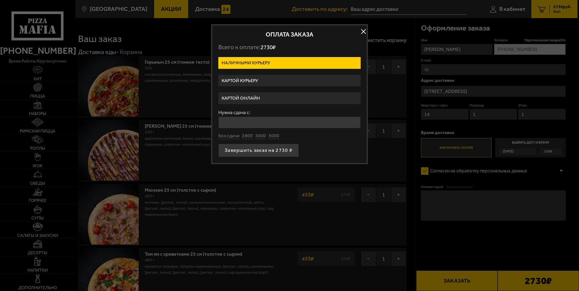
click at [239, 80] on label "Картой курьеру" at bounding box center [289, 81] width 142 height 12
click at [0, 0] on input "Картой курьеру" at bounding box center [0, 0] width 0 height 0
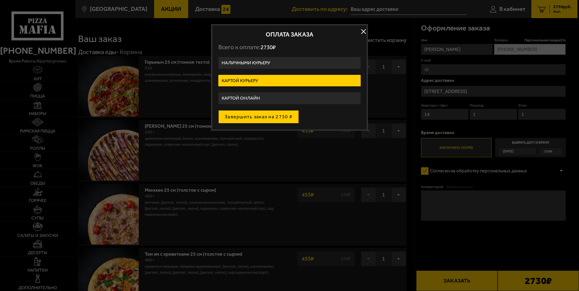
click at [245, 117] on button "Завершить заказ на 2730 ₽" at bounding box center [258, 116] width 81 height 13
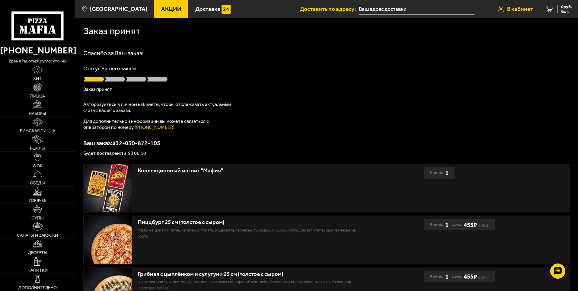
click at [519, 9] on span "В кабинет" at bounding box center [520, 9] width 26 height 6
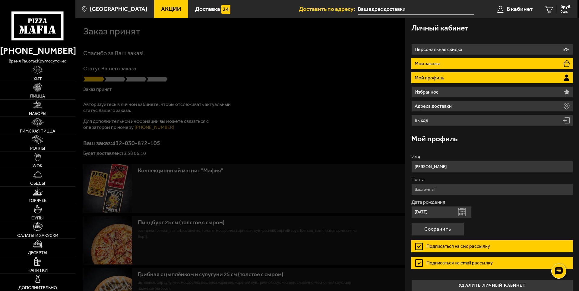
click at [458, 62] on li "Мои заказы" at bounding box center [492, 63] width 162 height 11
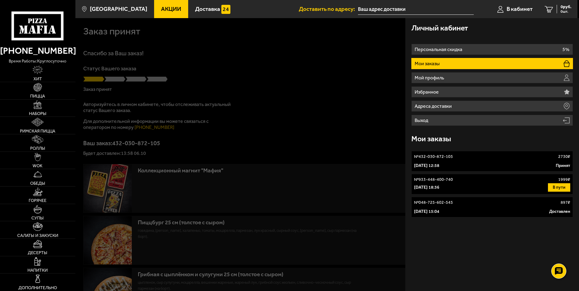
click at [438, 159] on p "№ 432-030-872-105" at bounding box center [433, 157] width 39 height 6
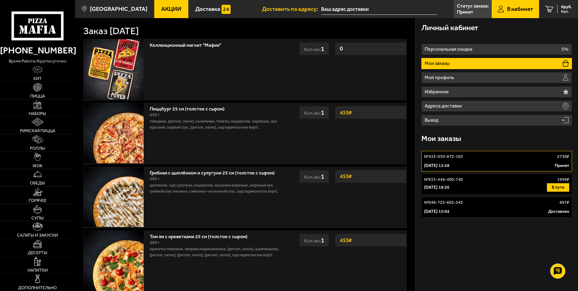
click at [337, 78] on div "Коллекционный магнит "Мафия" 0 Кол-во: 1 0 Кол-во: 1" at bounding box center [245, 70] width 324 height 62
click at [460, 62] on li "Мои заказы" at bounding box center [496, 63] width 151 height 11
click at [488, 160] on link "№ 432-030-872-105 2730 ₽ [DATE] 12:58 Принят" at bounding box center [496, 161] width 151 height 21
click at [449, 185] on p "[DATE] 18:36" at bounding box center [436, 187] width 25 height 6
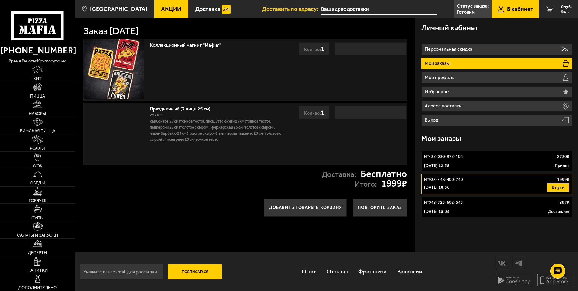
click at [468, 162] on link "№ 432-030-872-105 2730 ₽ [DATE] 12:58 Принят" at bounding box center [496, 161] width 151 height 21
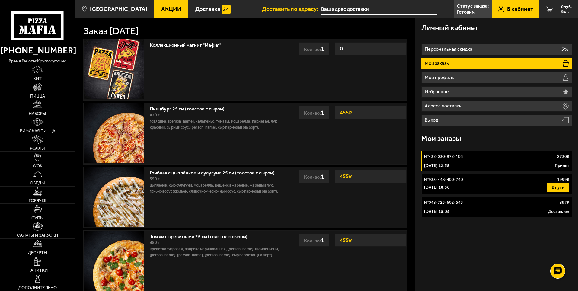
click at [526, 161] on link "№ 432-030-872-105 2730 ₽ [DATE] 12:58 Принят" at bounding box center [496, 161] width 151 height 21
click at [463, 61] on li "Мои заказы" at bounding box center [496, 63] width 151 height 11
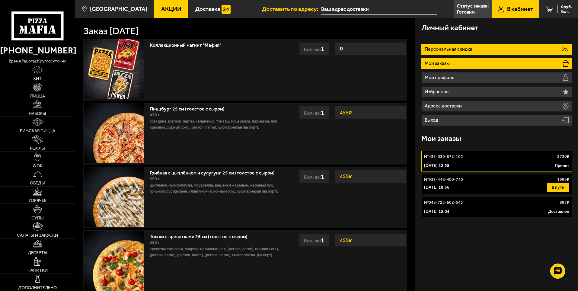
click at [463, 49] on p "Персональная скидка" at bounding box center [448, 49] width 49 height 5
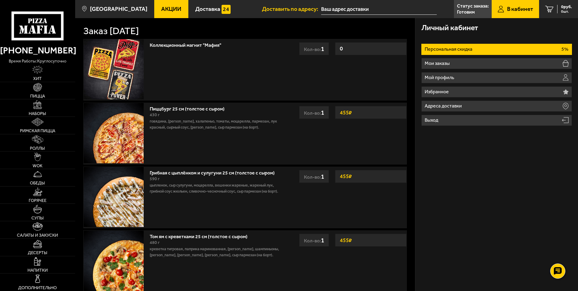
click at [465, 49] on p "Персональная скидка" at bounding box center [448, 49] width 49 height 5
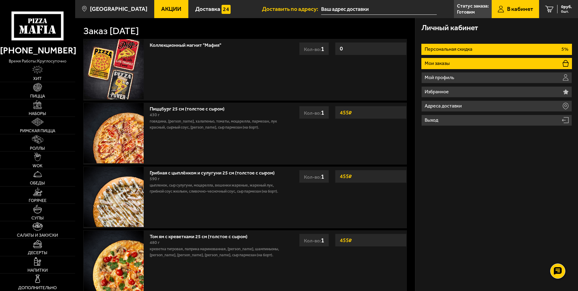
click at [464, 62] on li "Мои заказы" at bounding box center [496, 63] width 151 height 11
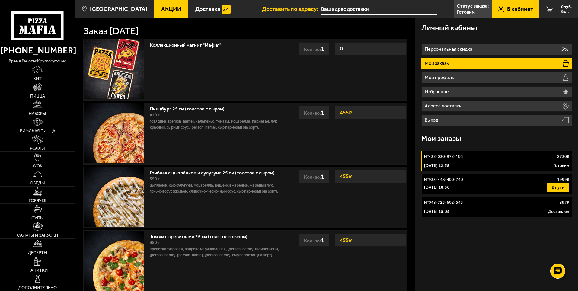
click at [253, 74] on div "Коллекционный магнит "Мафия" 0 Кол-во: 1" at bounding box center [216, 69] width 138 height 61
click at [494, 163] on div "[DATE] 12:58 Готовим" at bounding box center [496, 166] width 145 height 6
click at [446, 160] on link "№ 432-030-872-105 2730 ₽ [DATE] 12:58 Готовим" at bounding box center [496, 161] width 151 height 21
click at [509, 259] on div "Личный кабинет Персональная скидка 5% Мои заказы Мой профиль Избранное Адреса д…" at bounding box center [496, 280] width 163 height 524
